Goal: Task Accomplishment & Management: Manage account settings

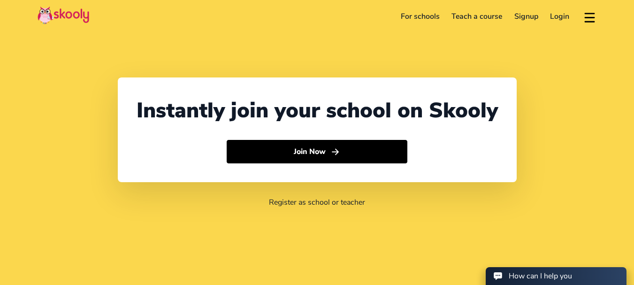
select select "91"
select select "[GEOGRAPHIC_DATA]"
select select "[GEOGRAPHIC_DATA]/[GEOGRAPHIC_DATA]"
click at [588, 14] on button at bounding box center [590, 16] width 14 height 15
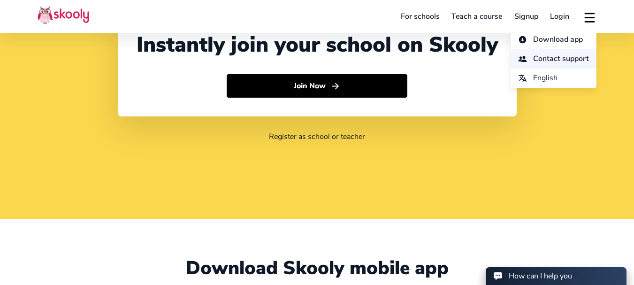
scroll to position [72, 0]
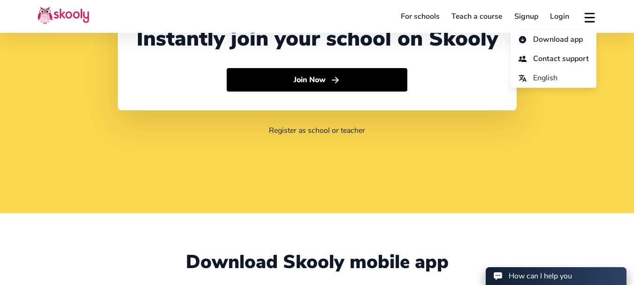
click at [421, 19] on link "For schools" at bounding box center [420, 16] width 51 height 15
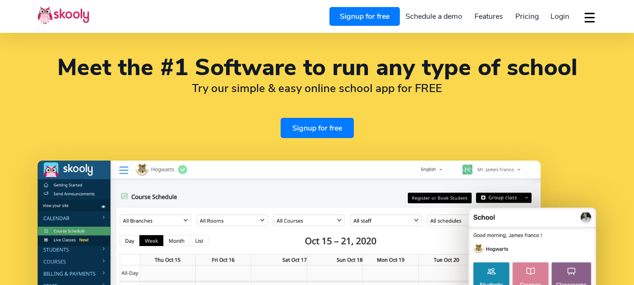
select select "en"
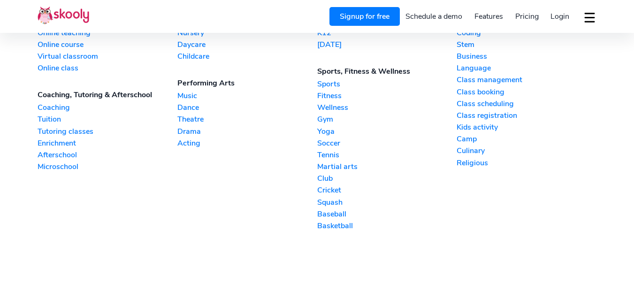
select select "91"
select select "[GEOGRAPHIC_DATA]"
select select "[GEOGRAPHIC_DATA]/[GEOGRAPHIC_DATA]"
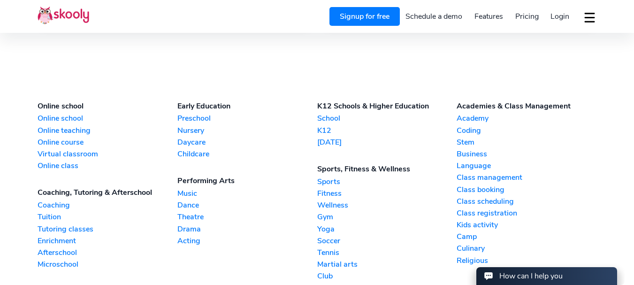
scroll to position [2069, 0]
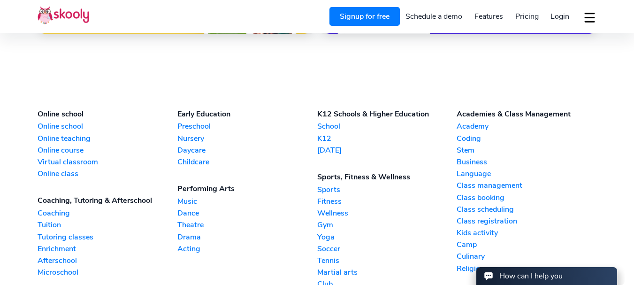
click at [196, 125] on link "Preschool" at bounding box center [247, 126] width 140 height 10
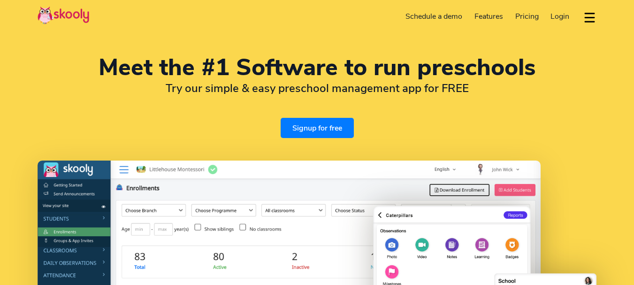
select select "en"
select select "91"
select select "[GEOGRAPHIC_DATA]"
select select "[GEOGRAPHIC_DATA]/[GEOGRAPHIC_DATA]"
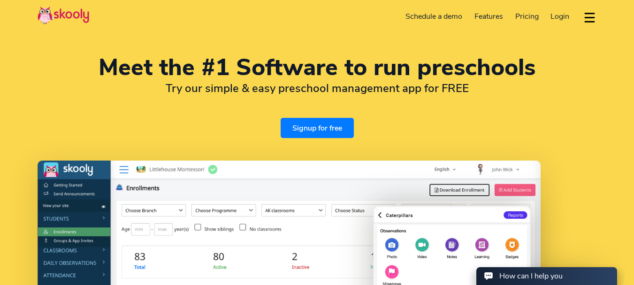
click at [527, 18] on span "Pricing" at bounding box center [526, 16] width 23 height 10
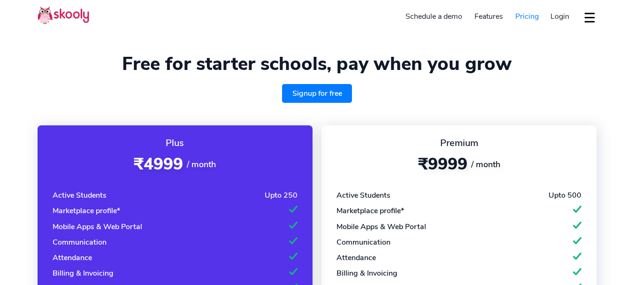
select select "en"
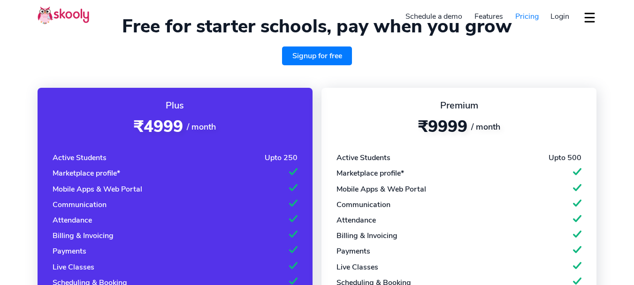
select select "91"
select select "[GEOGRAPHIC_DATA]"
select select "[GEOGRAPHIC_DATA]/[GEOGRAPHIC_DATA]"
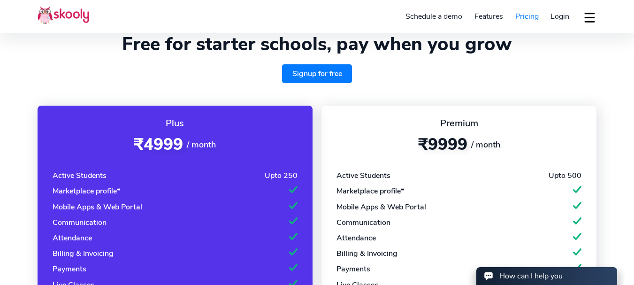
scroll to position [5, 0]
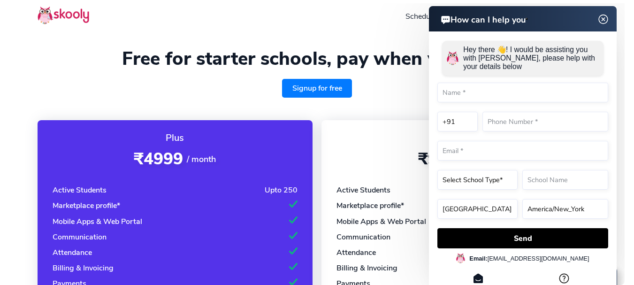
click at [604, 20] on img at bounding box center [604, 20] width 18 height 12
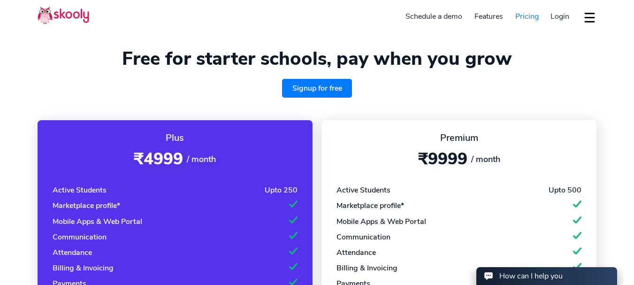
click at [565, 16] on span "Login" at bounding box center [559, 16] width 19 height 10
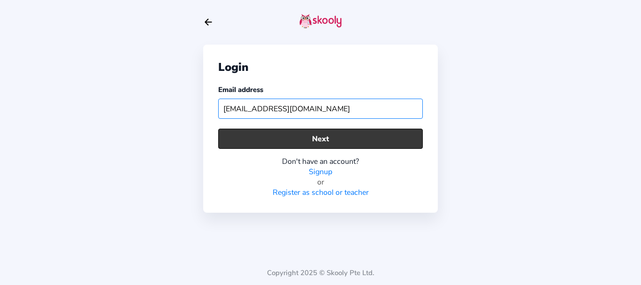
type input "[EMAIL_ADDRESS][DOMAIN_NAME]"
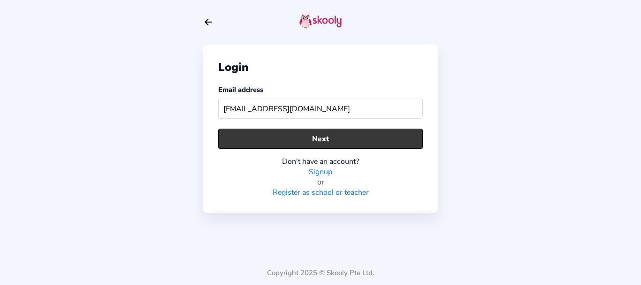
click at [304, 139] on button "Next" at bounding box center [320, 139] width 205 height 20
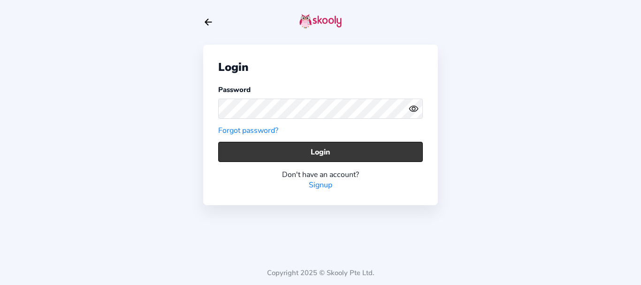
click at [297, 147] on button "Login" at bounding box center [320, 152] width 205 height 20
